Goal: Browse casually: Explore the website without a specific task or goal

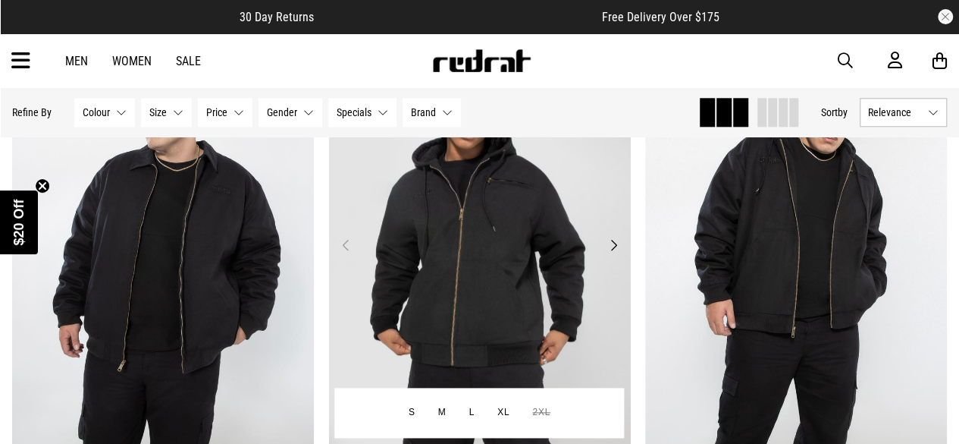
click at [541, 234] on img at bounding box center [480, 253] width 302 height 422
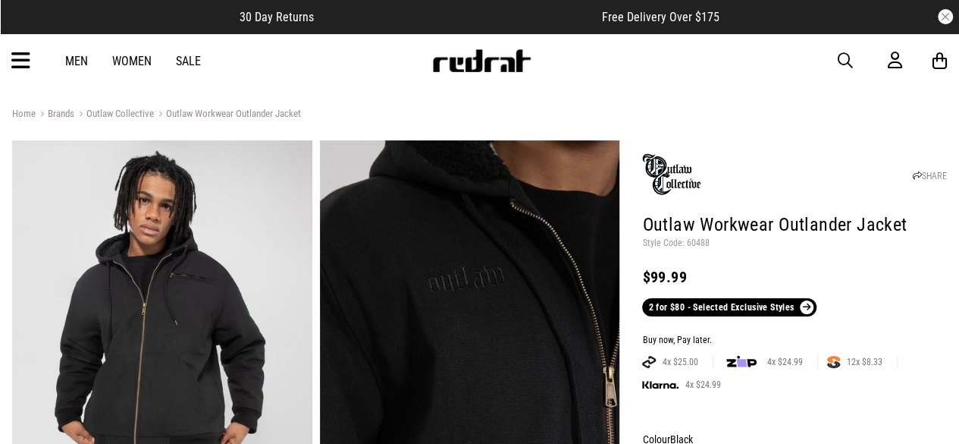
click at [123, 55] on link "Women" at bounding box center [131, 61] width 39 height 14
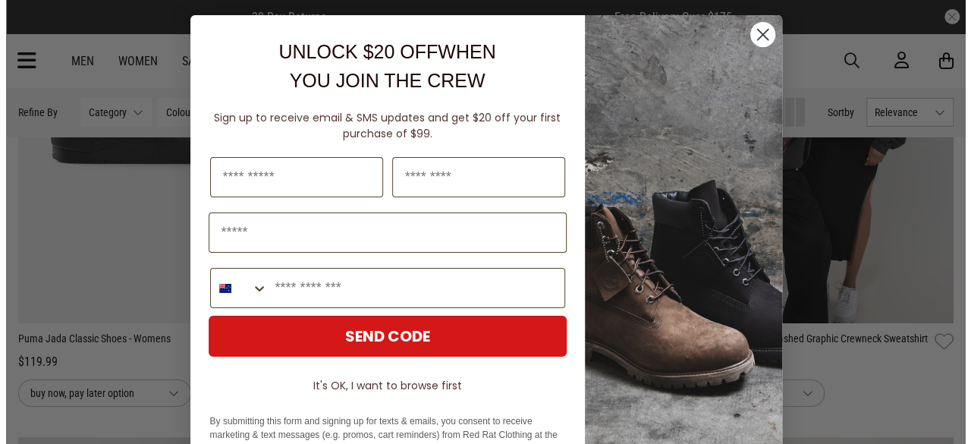
scroll to position [2528, 0]
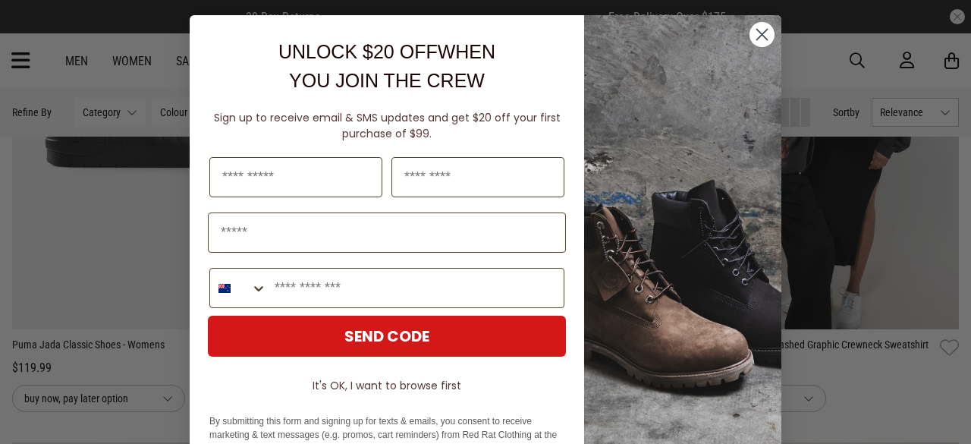
click at [750, 34] on circle "Close dialog" at bounding box center [761, 34] width 25 height 25
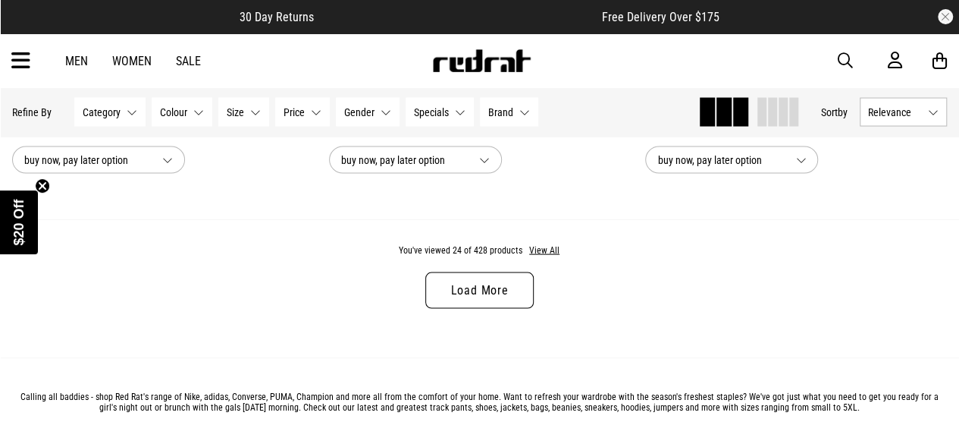
scroll to position [4365, 0]
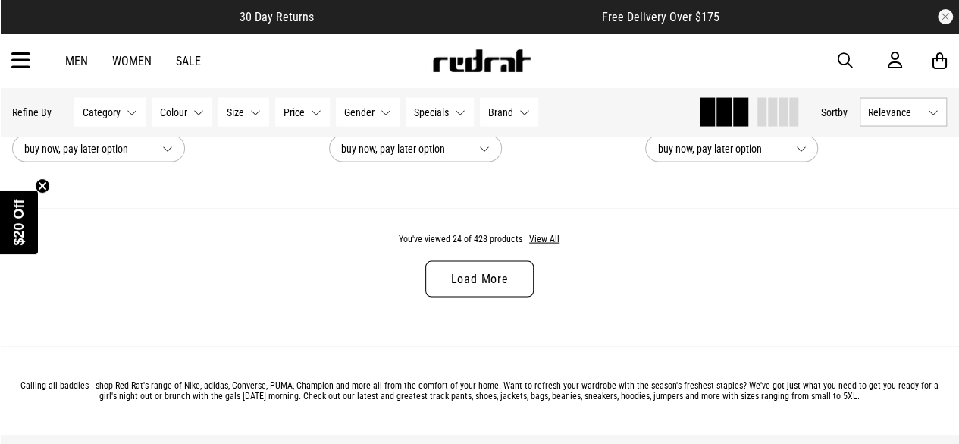
click at [521, 283] on link "Load More" at bounding box center [479, 279] width 108 height 36
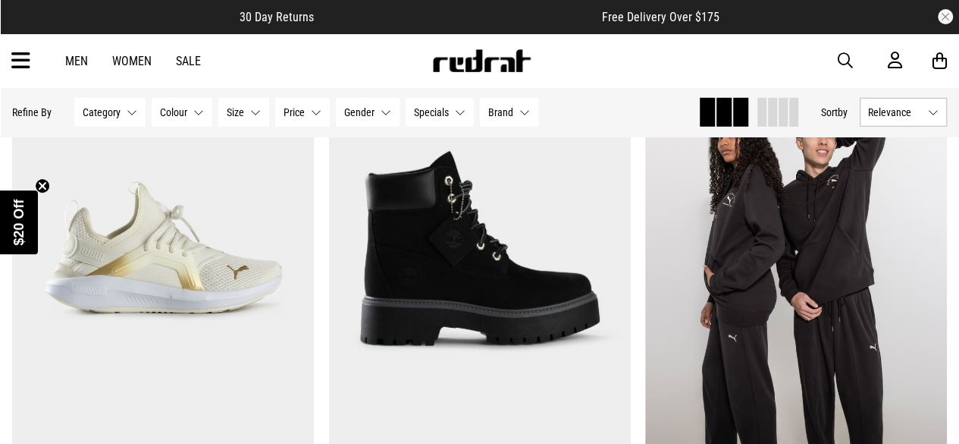
scroll to position [5054, 0]
